Goal: Task Accomplishment & Management: Manage account settings

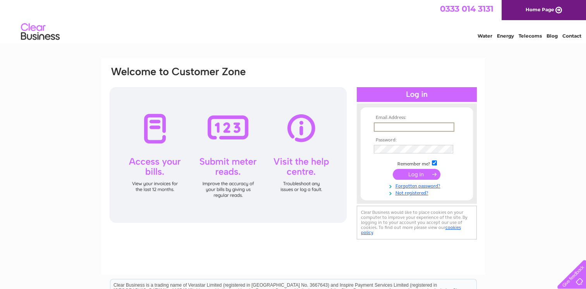
click at [404, 129] on input "text" at bounding box center [414, 126] width 81 height 9
type input "leanne.grant@avscot.co.uk"
click at [412, 154] on tbody "Email Address: leanne.grant@avscot.co.uk Password: Remember me?" at bounding box center [417, 155] width 90 height 80
click at [393, 168] on input "submit" at bounding box center [417, 173] width 48 height 11
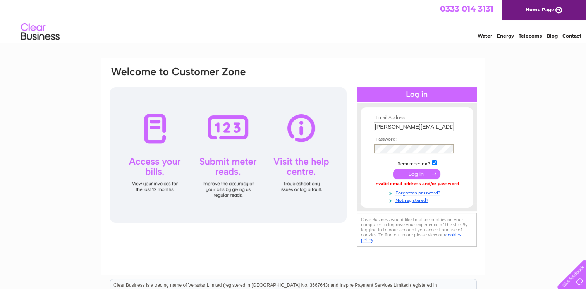
click at [393, 168] on input "submit" at bounding box center [417, 173] width 48 height 11
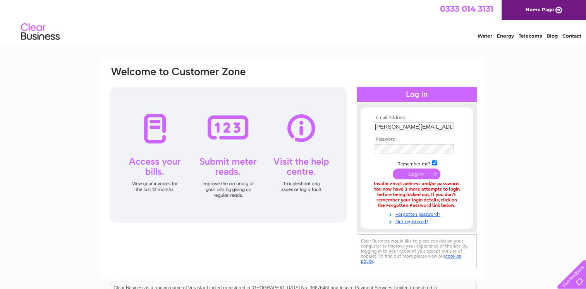
click at [419, 173] on input "submit" at bounding box center [417, 173] width 48 height 11
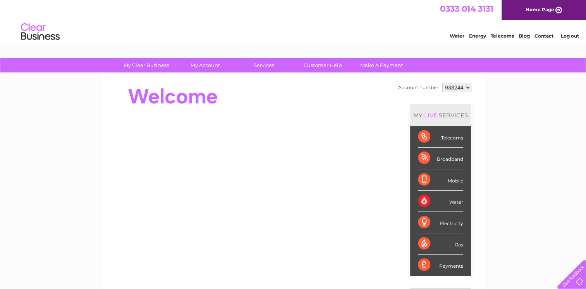
click at [447, 85] on select "938244 938667 964590" at bounding box center [456, 87] width 29 height 9
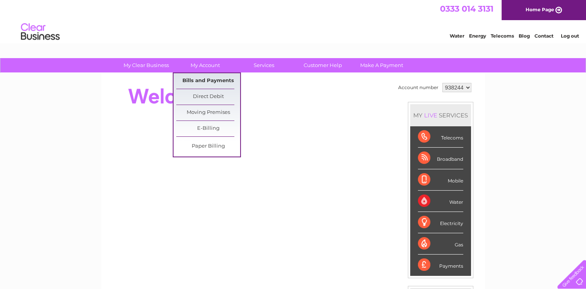
click at [215, 83] on link "Bills and Payments" at bounding box center [208, 80] width 64 height 15
click at [211, 71] on link "My Account" at bounding box center [205, 65] width 64 height 14
click at [215, 82] on link "Bills and Payments" at bounding box center [208, 80] width 64 height 15
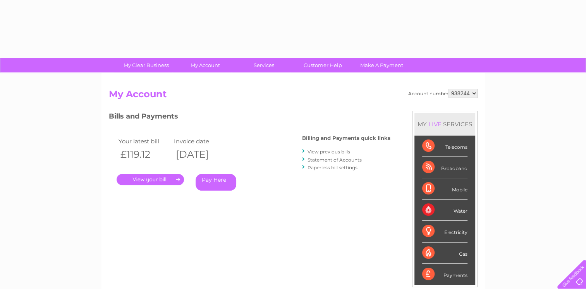
click at [467, 97] on select "938244 938667 964590" at bounding box center [462, 93] width 29 height 9
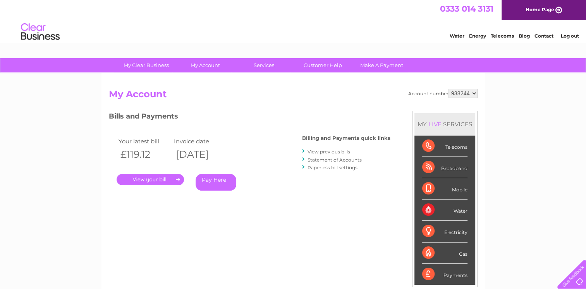
select select "964590"
click at [448, 89] on select "938244 938667 964590" at bounding box center [462, 93] width 29 height 9
click at [153, 181] on link "." at bounding box center [150, 179] width 67 height 11
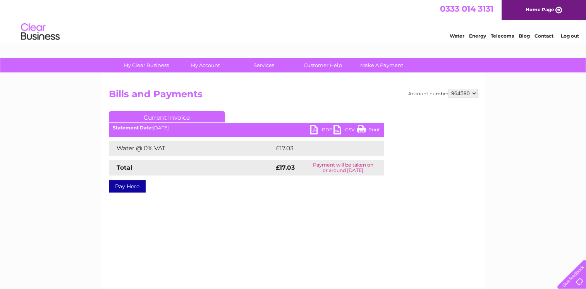
click at [328, 130] on link "PDF" at bounding box center [321, 130] width 23 height 11
